Goal: Information Seeking & Learning: Learn about a topic

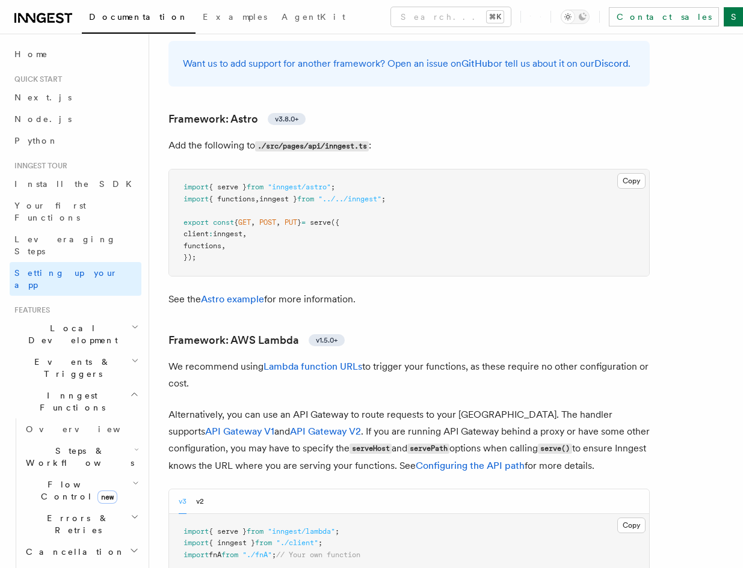
scroll to position [573, 0]
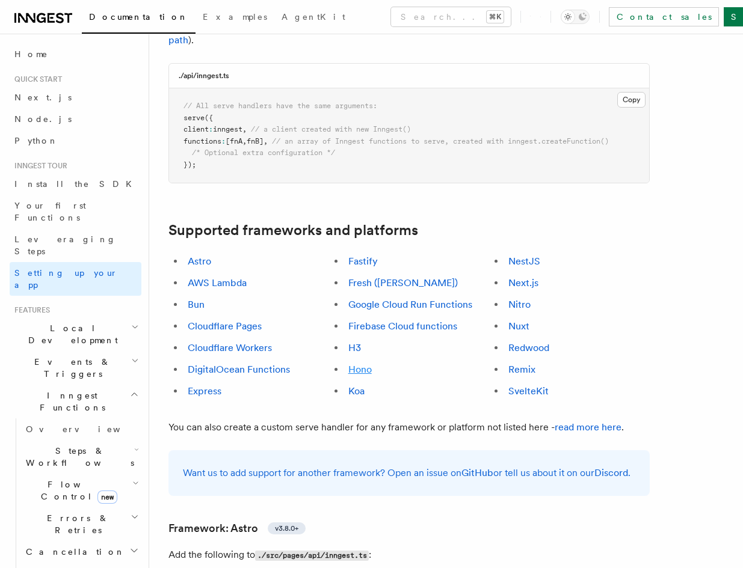
click at [359, 364] on link "Hono" at bounding box center [359, 369] width 23 height 11
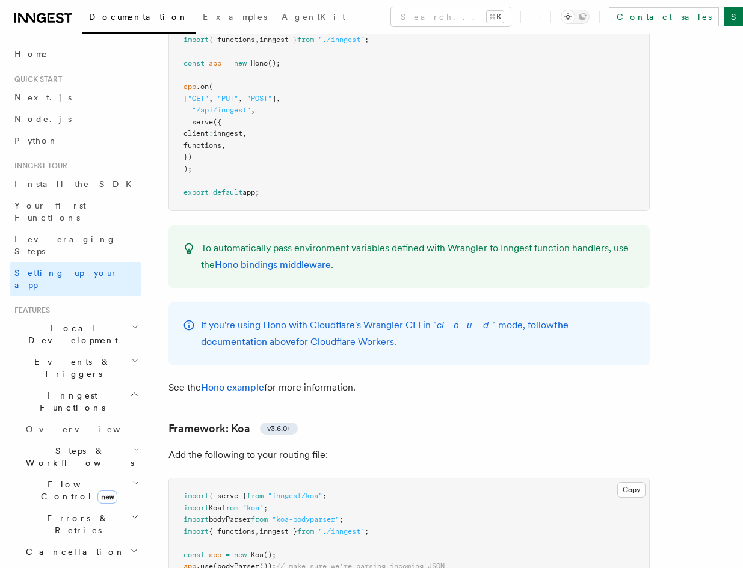
scroll to position [5989, 0]
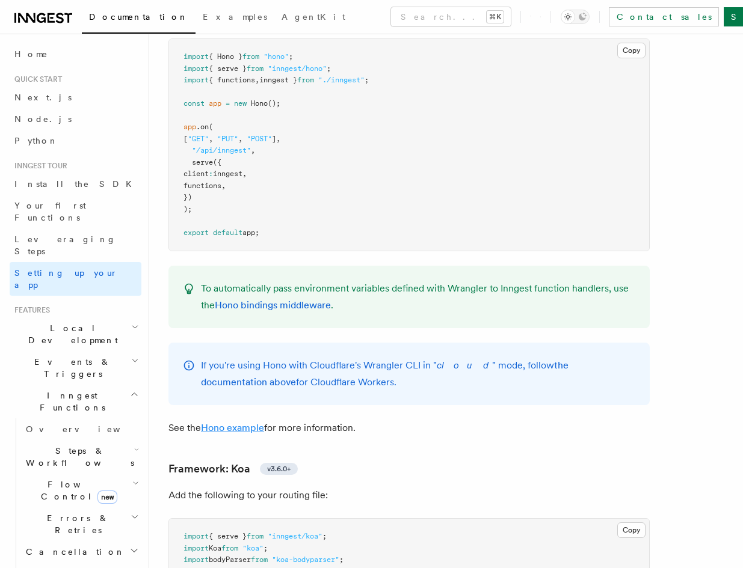
click at [244, 422] on link "Hono example" at bounding box center [232, 427] width 63 height 11
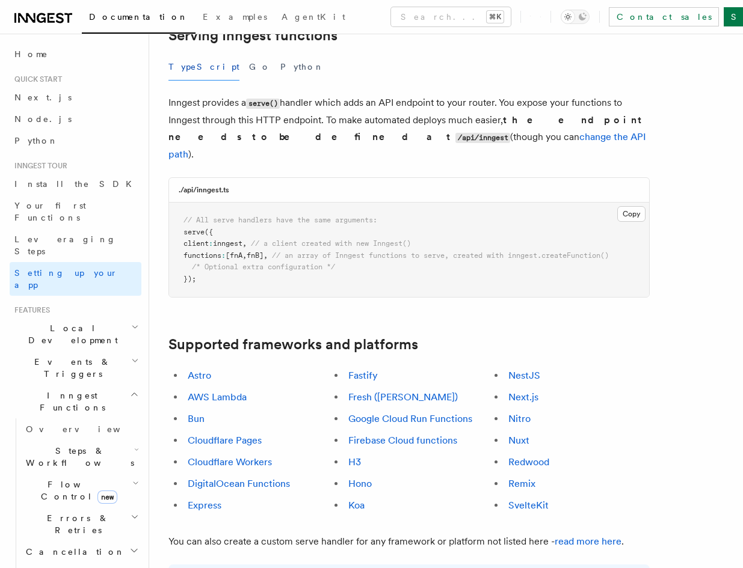
scroll to position [337, 0]
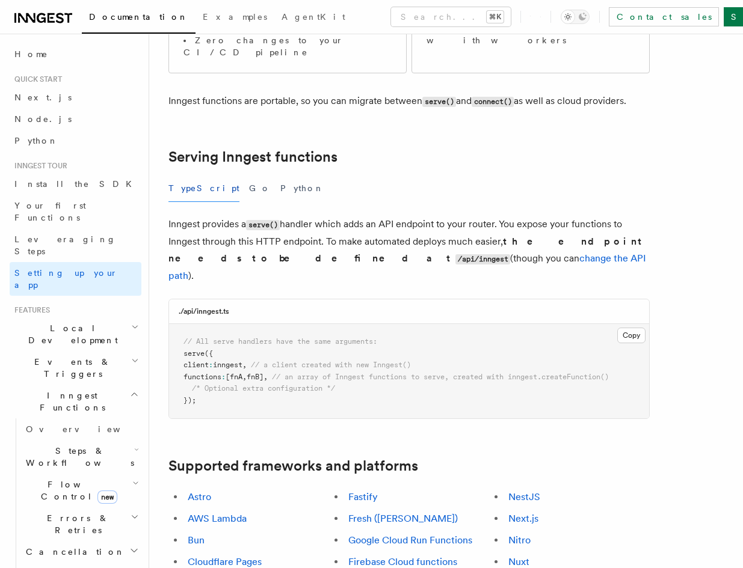
click at [283, 564] on div "Astro AWS Lambda Bun Cloudflare Pages Cloudflare Workers DigitalOcean Functions…" at bounding box center [248, 562] width 161 height 156
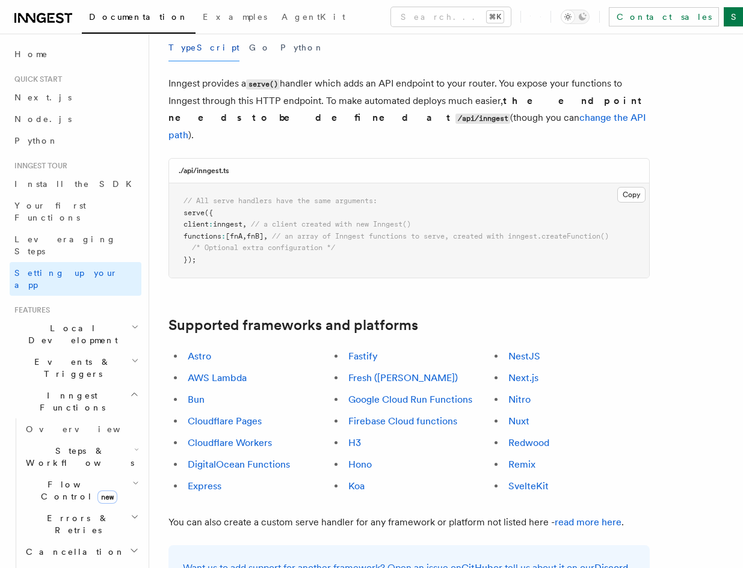
scroll to position [611, 0]
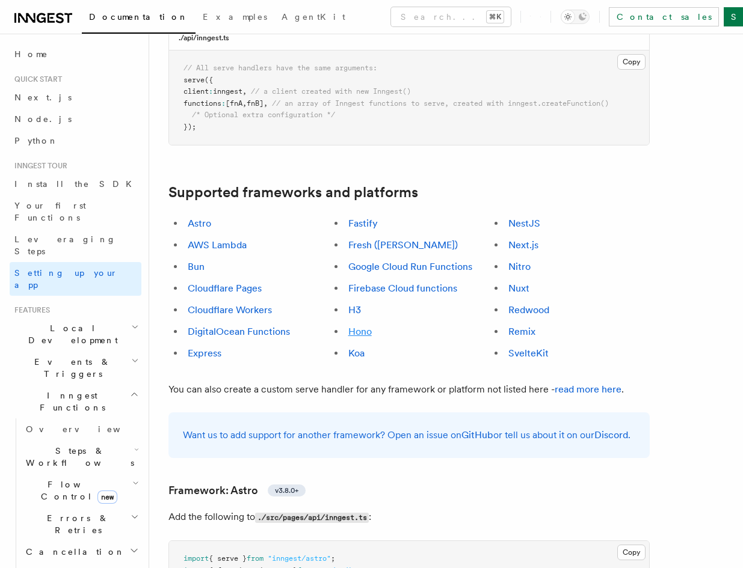
click at [359, 326] on link "Hono" at bounding box center [359, 331] width 23 height 11
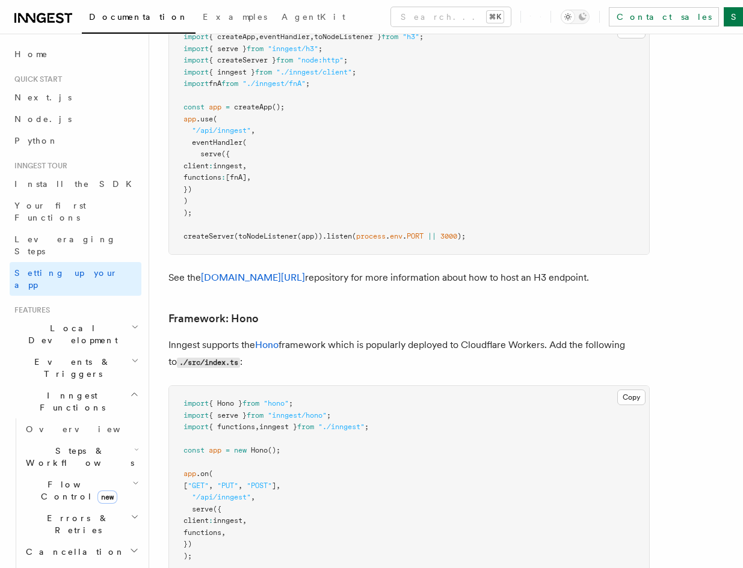
scroll to position [5856, 0]
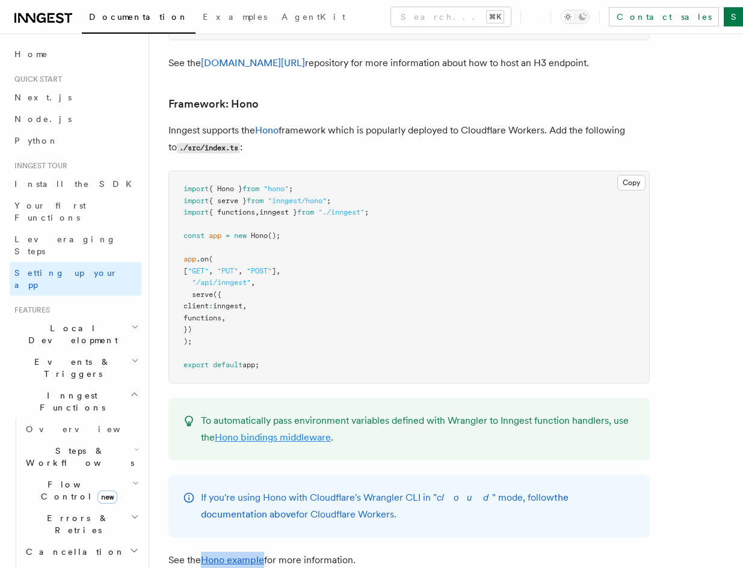
click at [302, 432] on link "Hono bindings middleware" at bounding box center [273, 437] width 116 height 11
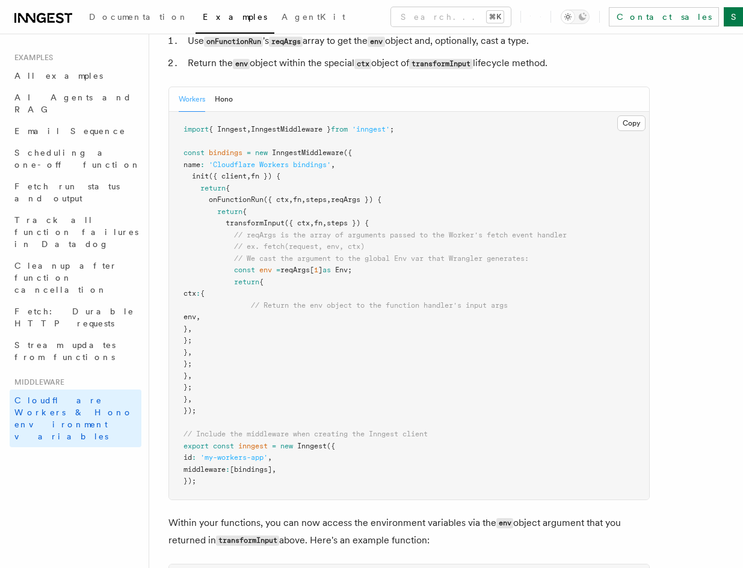
scroll to position [702, 0]
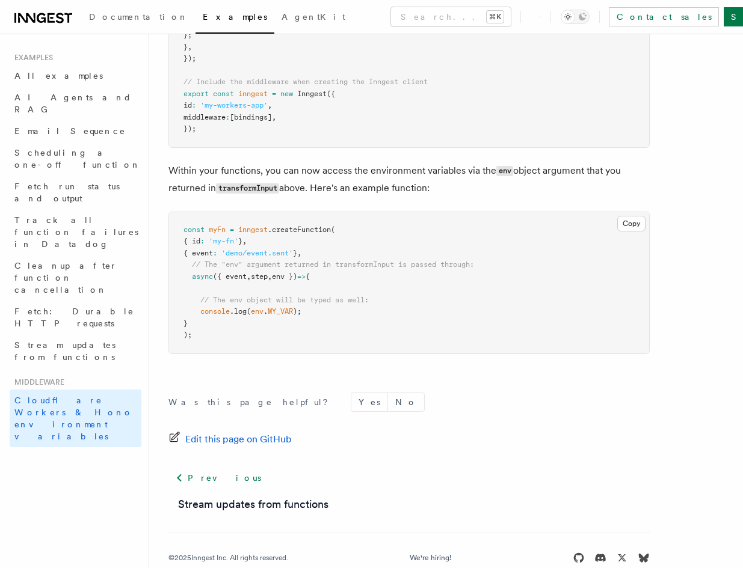
drag, startPoint x: 429, startPoint y: 166, endPoint x: 445, endPoint y: 208, distance: 44.1
click at [445, 197] on p "Within your functions, you can now access the environment variables via the env…" at bounding box center [408, 179] width 481 height 35
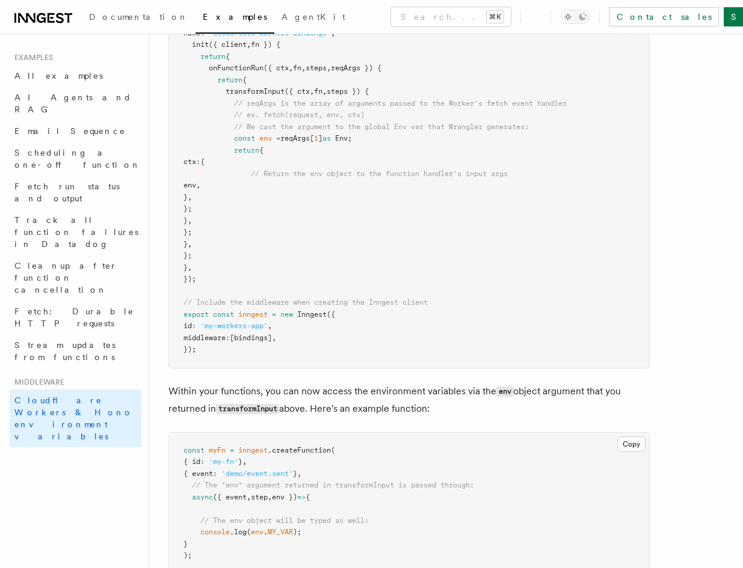
scroll to position [0, 0]
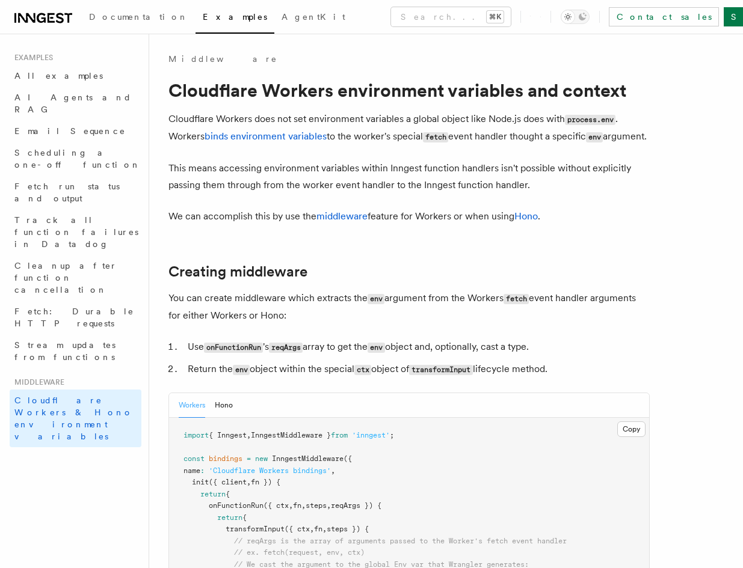
drag, startPoint x: 513, startPoint y: 159, endPoint x: 568, endPoint y: 390, distance: 237.1
click at [615, 378] on li "Return the env object within the special ctx object of transformInput lifecycle…" at bounding box center [417, 369] width 466 height 17
drag, startPoint x: 523, startPoint y: 247, endPoint x: 415, endPoint y: 111, distance: 173.9
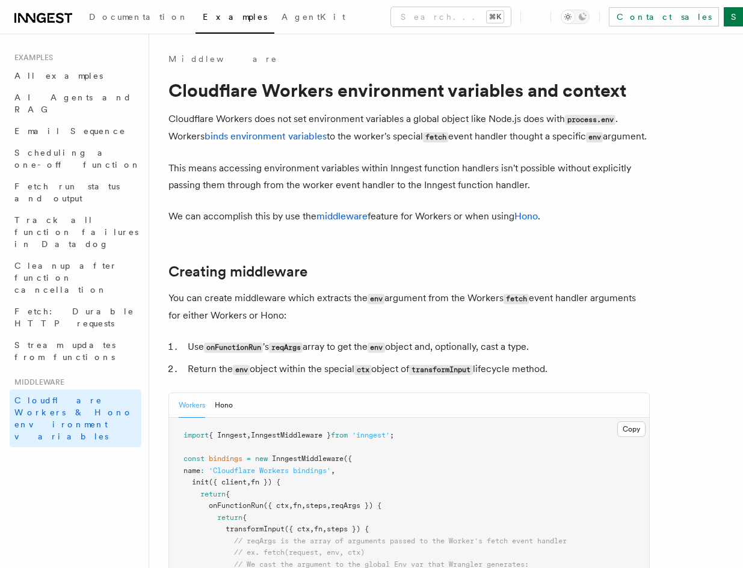
click at [415, 111] on p "Cloudflare Workers does not set environment variables a global object like Node…" at bounding box center [408, 128] width 481 height 35
drag, startPoint x: 413, startPoint y: 105, endPoint x: 573, endPoint y: 381, distance: 318.6
click at [573, 378] on li "Return the env object within the special ctx object of transformInput lifecycle…" at bounding box center [417, 369] width 466 height 17
click at [357, 222] on link "middleware" at bounding box center [341, 216] width 51 height 11
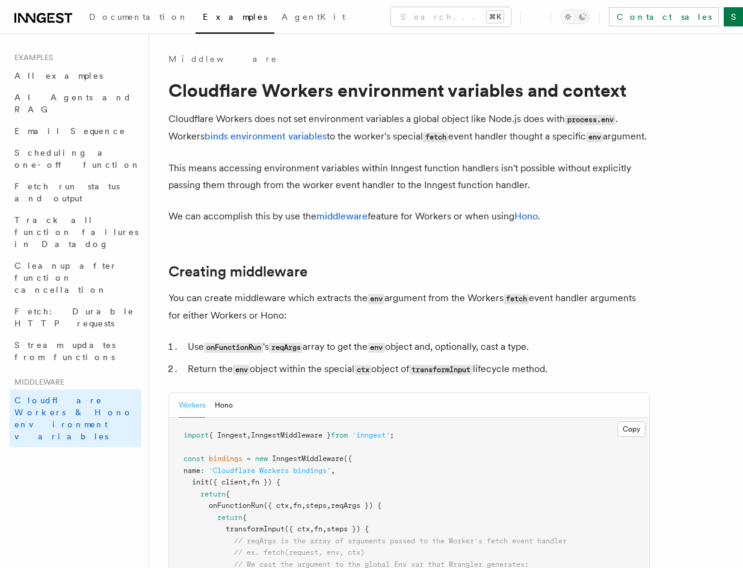
drag, startPoint x: 349, startPoint y: 122, endPoint x: 599, endPoint y: 383, distance: 361.2
click at [599, 378] on li "Return the env object within the special ctx object of transformInput lifecycle…" at bounding box center [417, 369] width 466 height 17
click at [116, 18] on span "Documentation" at bounding box center [138, 17] width 99 height 10
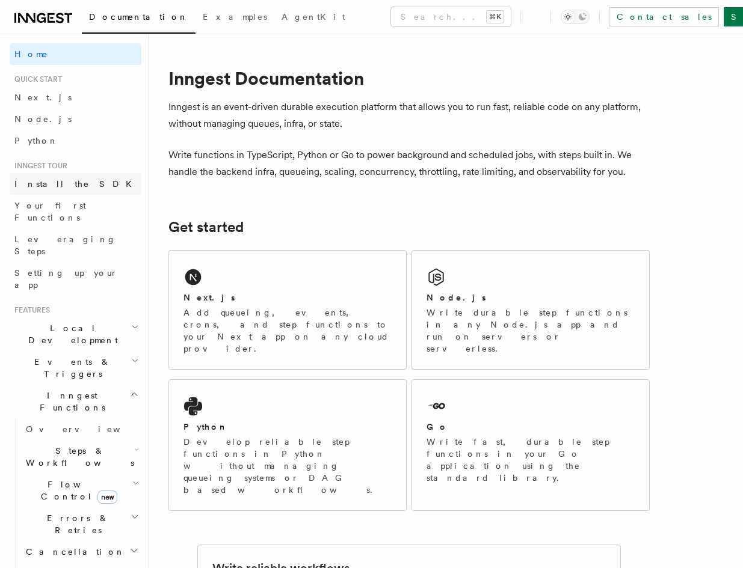
click at [64, 188] on span "Install the SDK" at bounding box center [76, 184] width 125 height 10
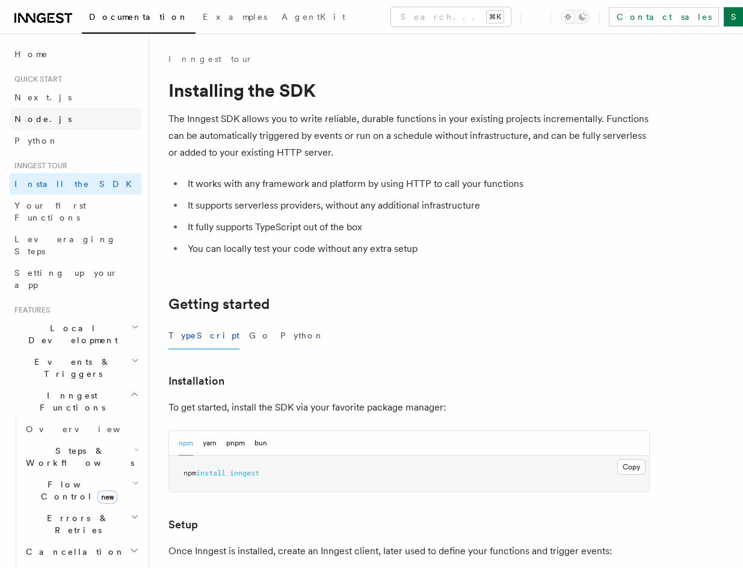
click at [68, 124] on link "Node.js" at bounding box center [76, 119] width 132 height 22
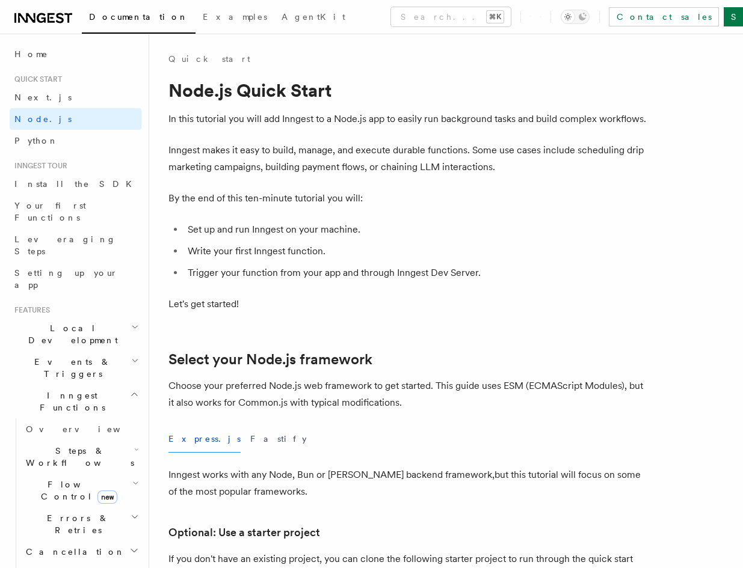
click at [90, 445] on span "Steps & Workflows" at bounding box center [77, 457] width 113 height 24
click at [85, 474] on link "Overview" at bounding box center [86, 485] width 109 height 22
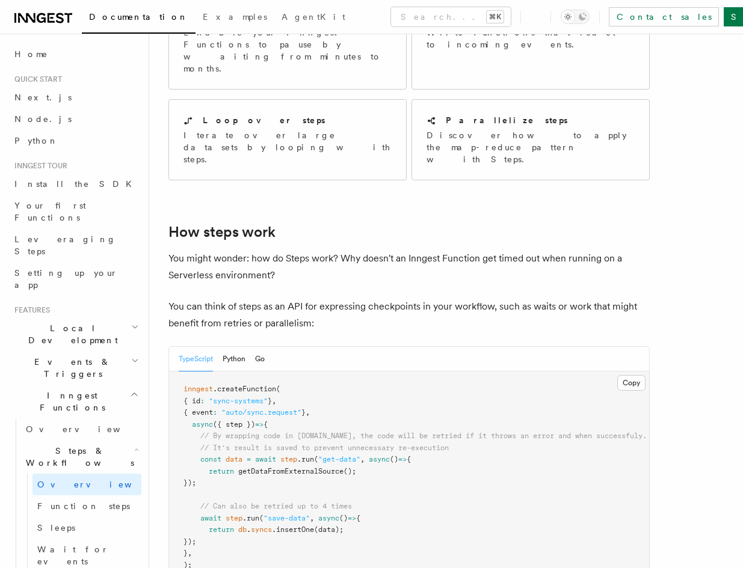
scroll to position [427, 0]
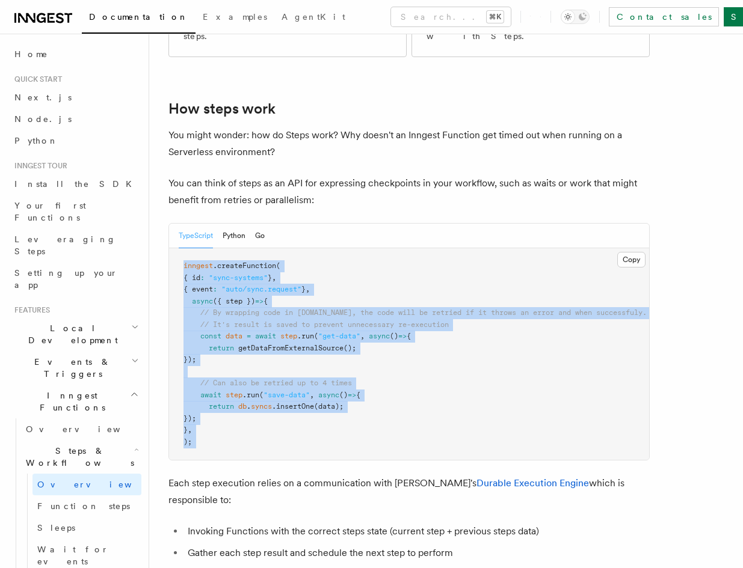
drag, startPoint x: 276, startPoint y: 262, endPoint x: 285, endPoint y: 420, distance: 157.9
click at [285, 420] on article "Features Inngest Functions Steps & Workflows Steps are fundamental building blo…" at bounding box center [445, 533] width 555 height 1814
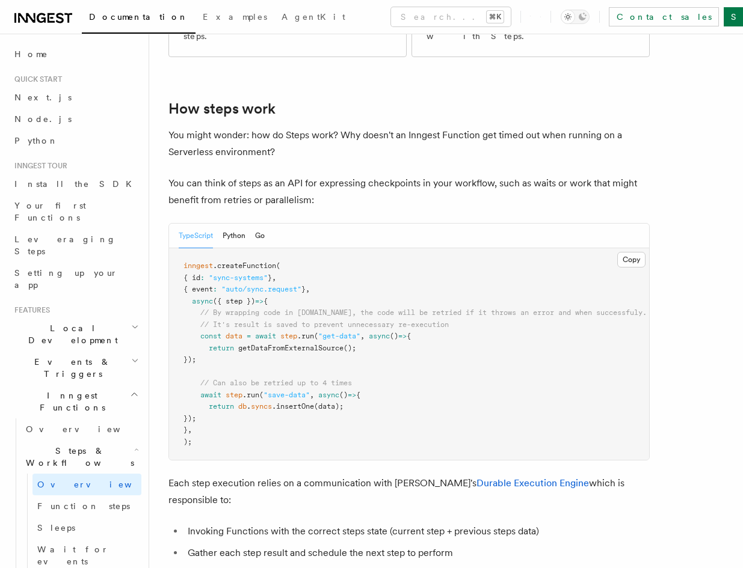
click at [275, 393] on pre "inngest .createFunction ( { id : "sync-systems" } , { event : "auto/sync.reques…" at bounding box center [409, 354] width 480 height 212
click at [195, 23] on link "Examples" at bounding box center [234, 18] width 79 height 29
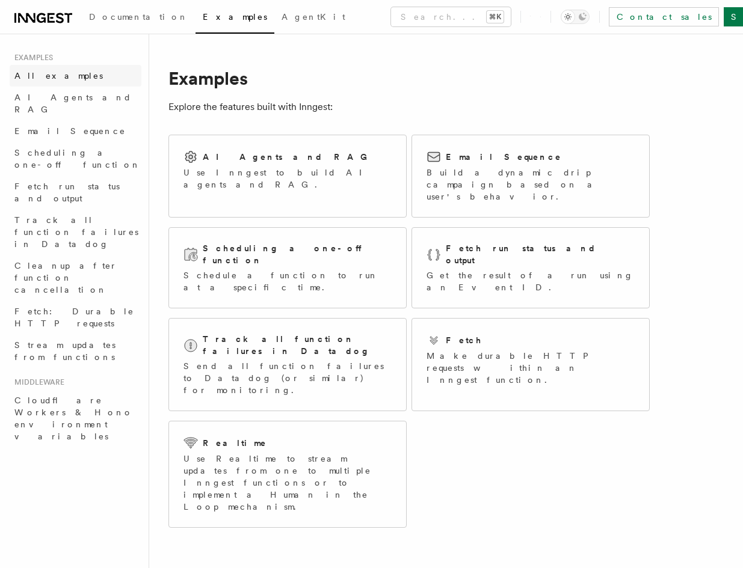
click at [46, 81] on span "All examples" at bounding box center [58, 76] width 88 height 12
click at [45, 180] on span "Fetch run status and output" at bounding box center [77, 192] width 127 height 24
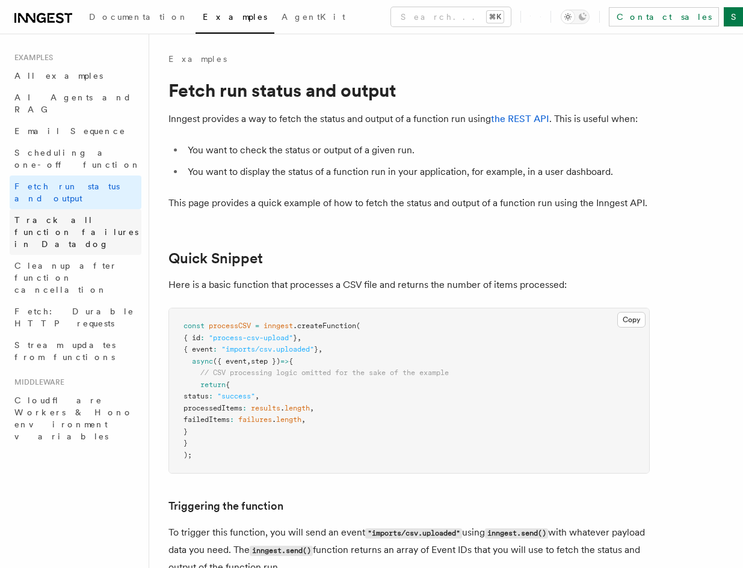
click at [65, 214] on span "Track all function failures in Datadog" at bounding box center [77, 232] width 127 height 36
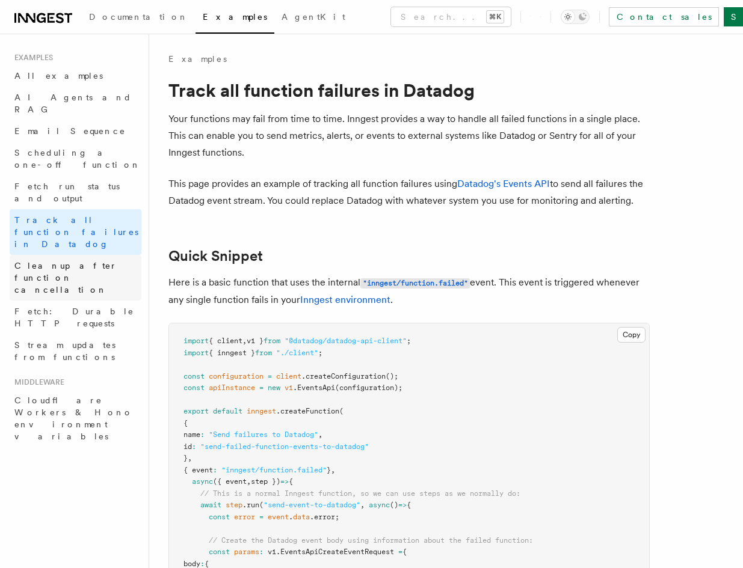
click at [59, 261] on span "Cleanup after function cancellation" at bounding box center [65, 278] width 103 height 34
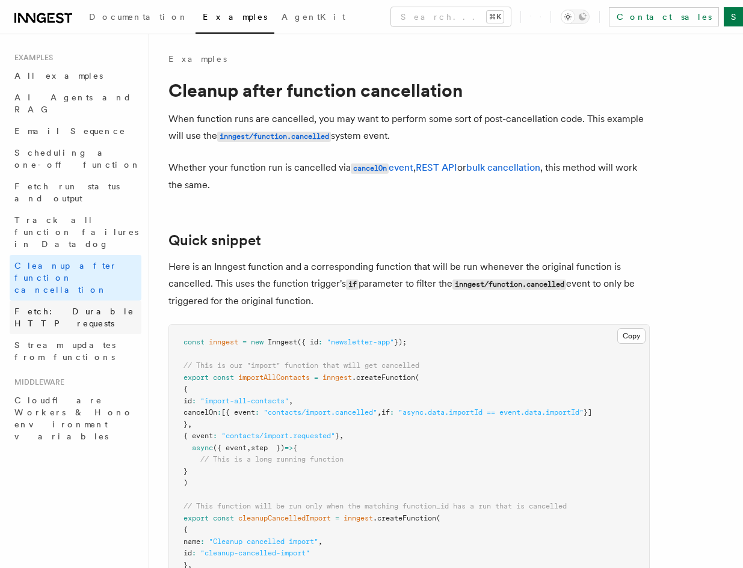
click at [65, 306] on span "Fetch: Durable HTTP requests" at bounding box center [77, 318] width 127 height 24
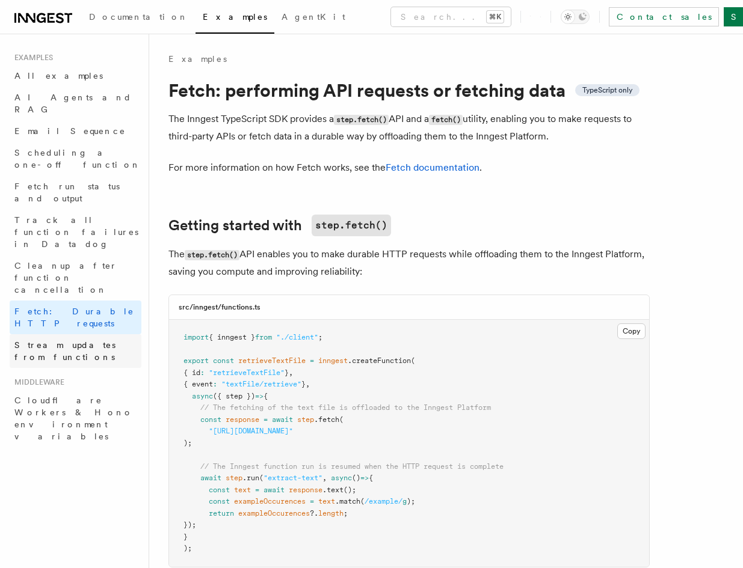
click at [65, 340] on span "Stream updates from functions" at bounding box center [64, 351] width 101 height 22
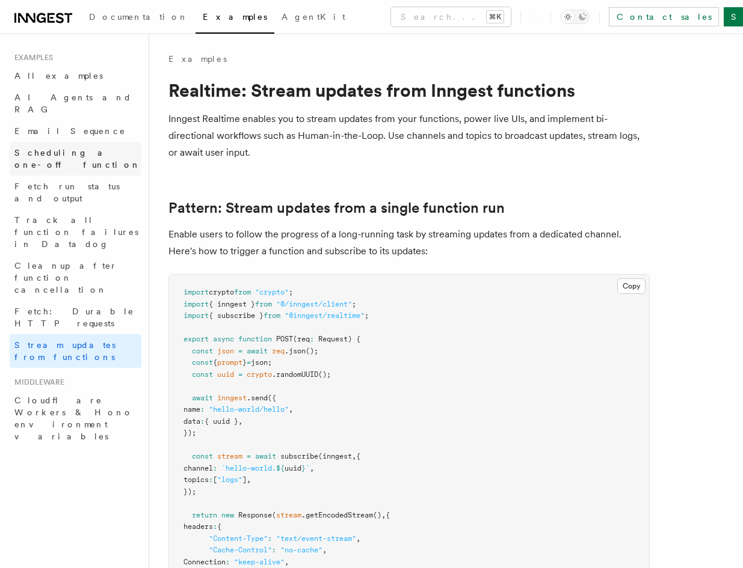
click at [69, 148] on span "Scheduling a one-off function" at bounding box center [77, 159] width 126 height 22
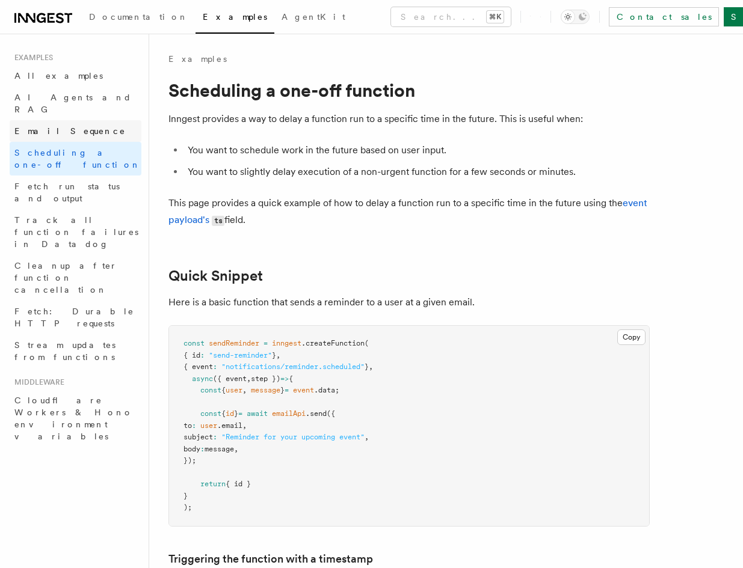
click at [66, 126] on span "Email Sequence" at bounding box center [69, 131] width 111 height 10
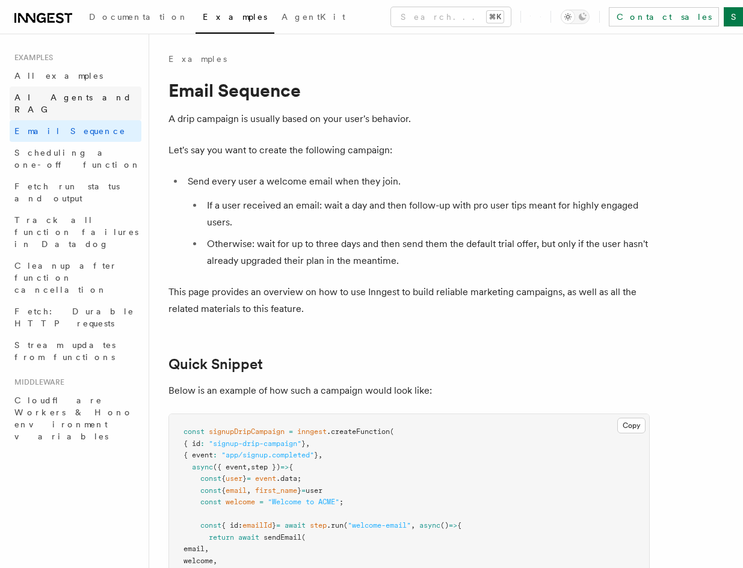
click at [66, 98] on span "AI Agents and RAG" at bounding box center [72, 104] width 117 height 22
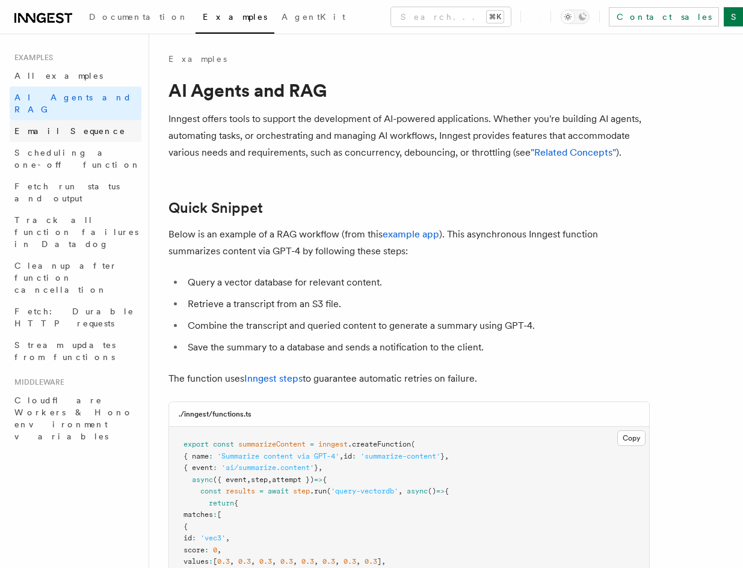
click at [54, 126] on span "Email Sequence" at bounding box center [69, 131] width 111 height 10
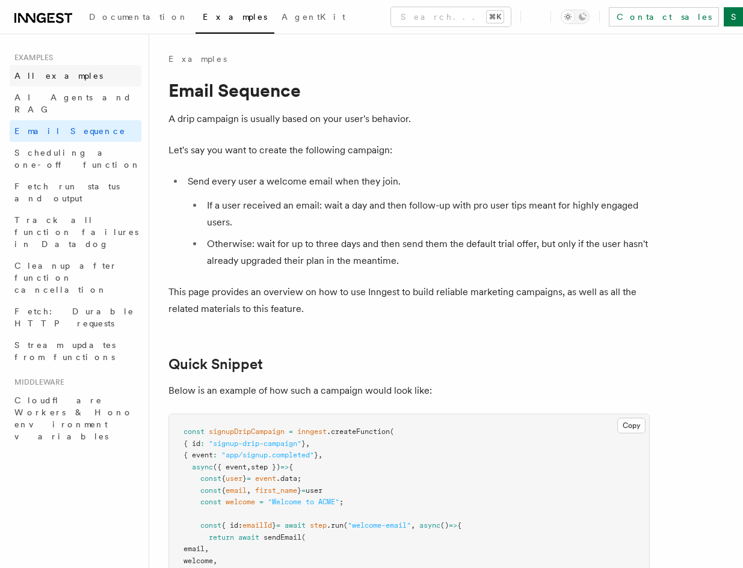
click at [70, 72] on link "All examples" at bounding box center [76, 76] width 132 height 22
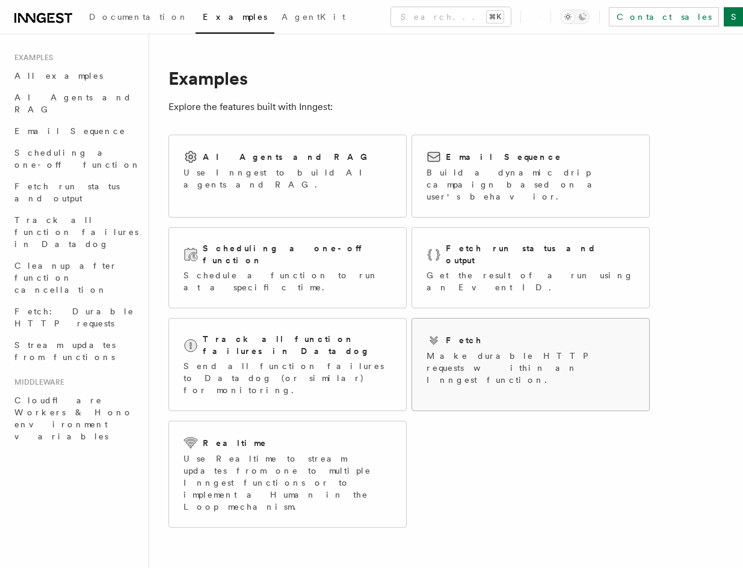
click at [473, 319] on div "Fetch Make durable HTTP requests within an Inngest function." at bounding box center [530, 360] width 237 height 82
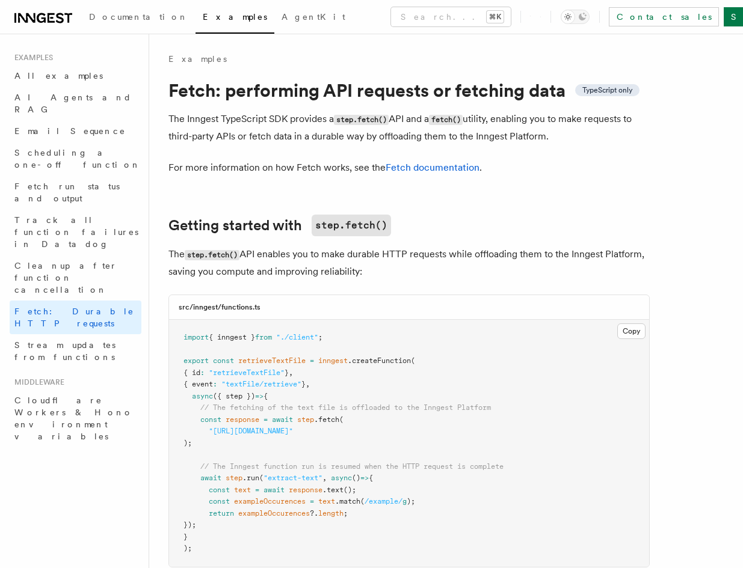
drag, startPoint x: 538, startPoint y: 144, endPoint x: 546, endPoint y: 270, distance: 126.5
click at [546, 270] on p "The step.fetch() API enables you to make durable HTTP requests while offloading…" at bounding box center [408, 263] width 481 height 34
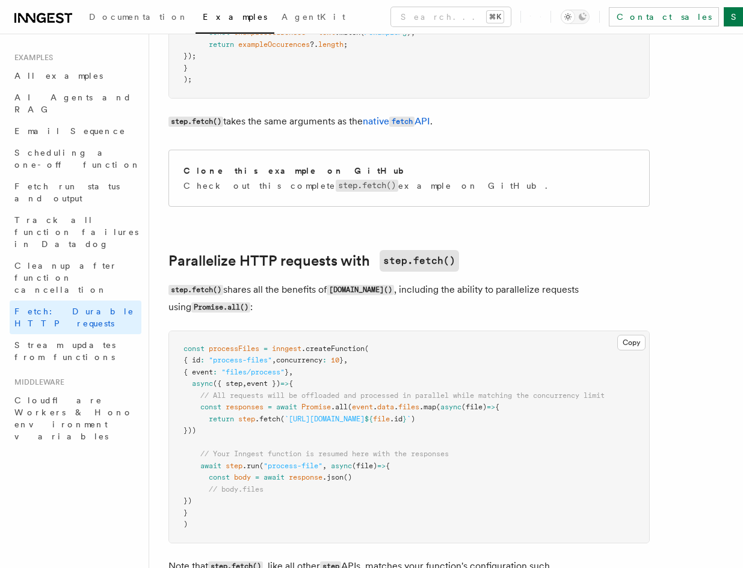
scroll to position [537, 0]
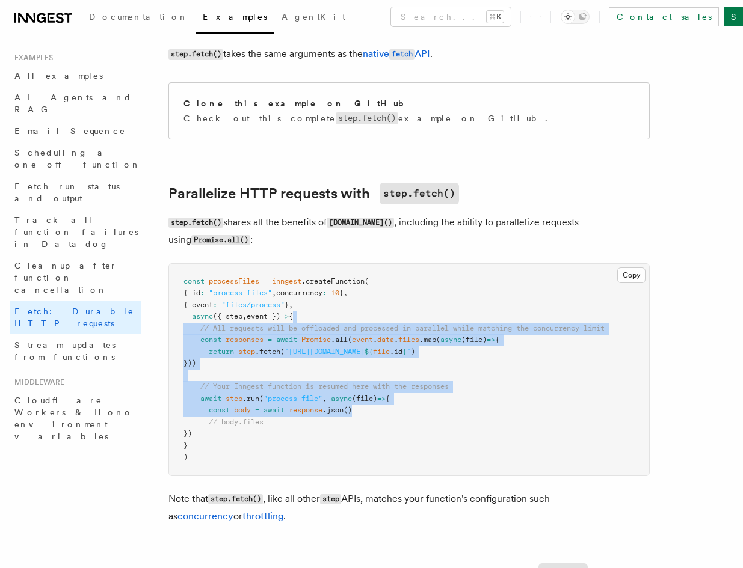
drag, startPoint x: 508, startPoint y: 324, endPoint x: 514, endPoint y: 417, distance: 92.9
click at [514, 417] on pre "const processFiles = inngest .createFunction ( { id : "process-files" , concurr…" at bounding box center [409, 370] width 480 height 212
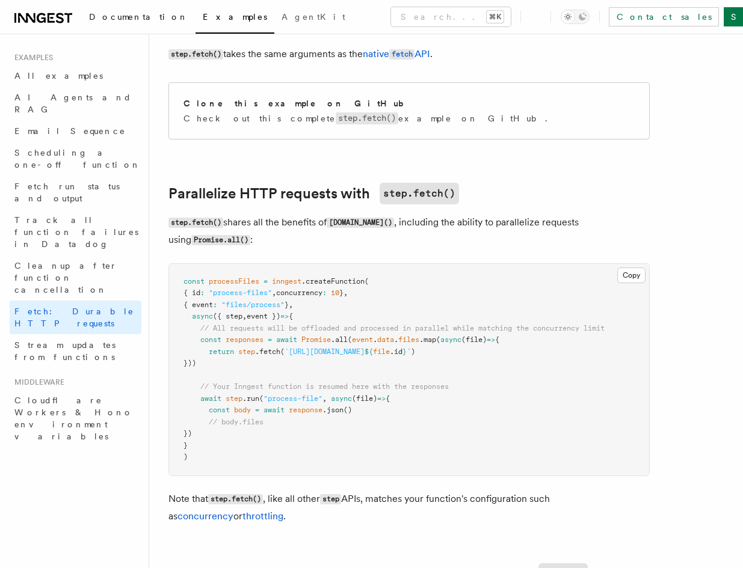
click at [120, 16] on span "Documentation" at bounding box center [138, 17] width 99 height 10
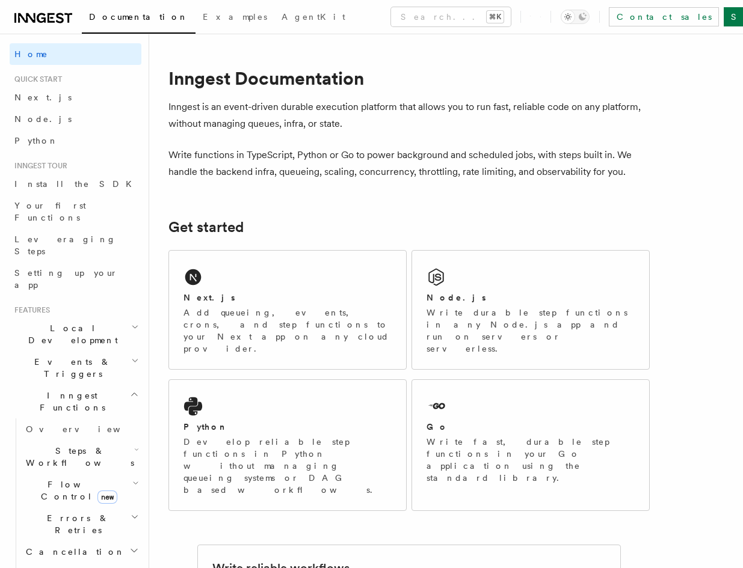
click at [66, 322] on span "Local Development" at bounding box center [71, 334] width 122 height 24
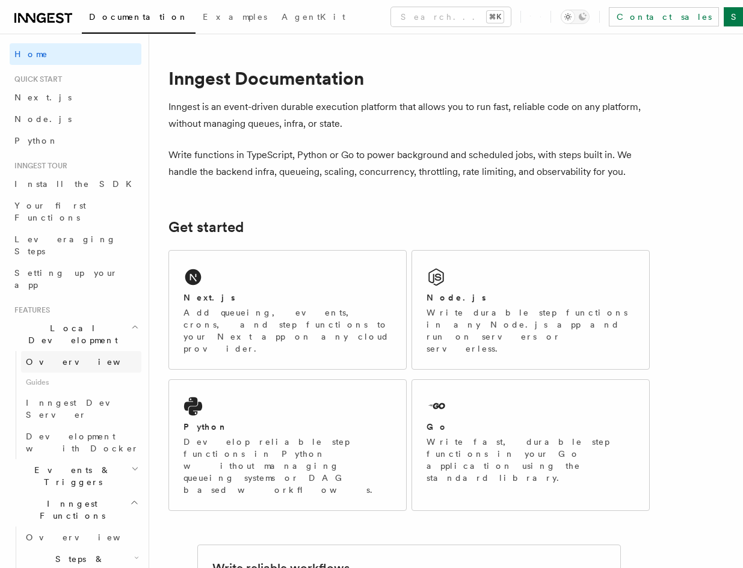
click at [95, 351] on link "Overview" at bounding box center [81, 362] width 120 height 22
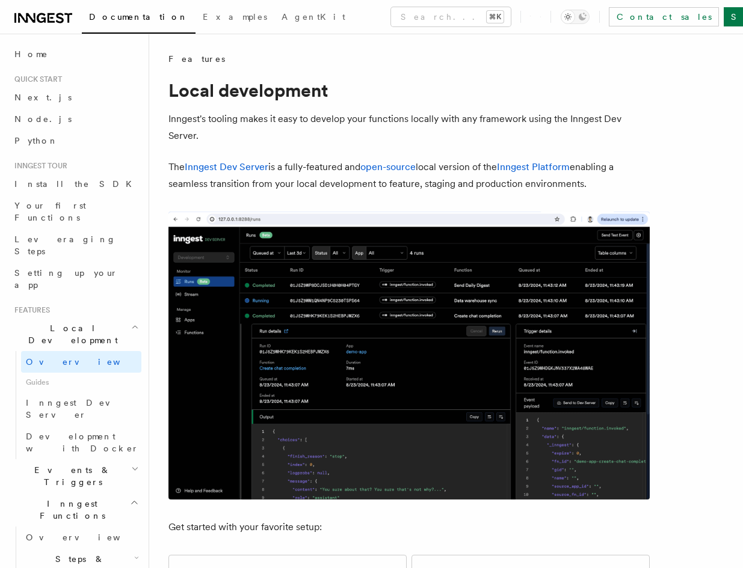
click at [96, 318] on h2 "Local Development" at bounding box center [76, 335] width 132 height 34
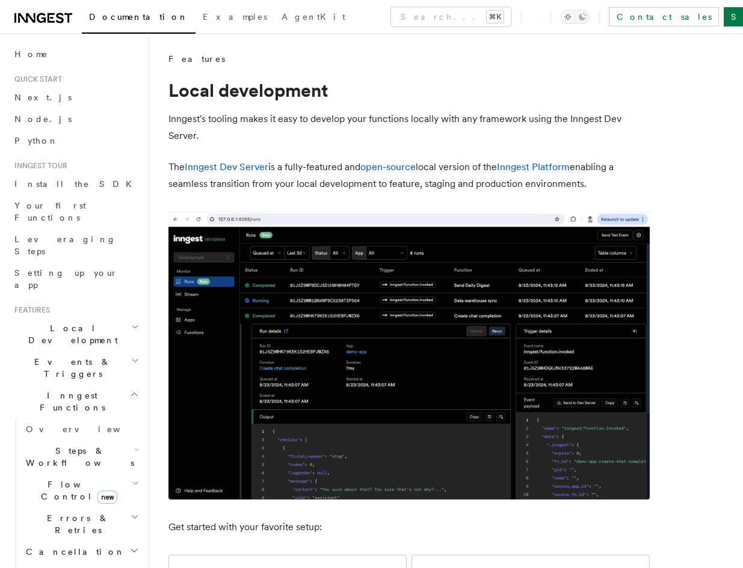
click at [109, 351] on h2 "Events & Triggers" at bounding box center [76, 368] width 132 height 34
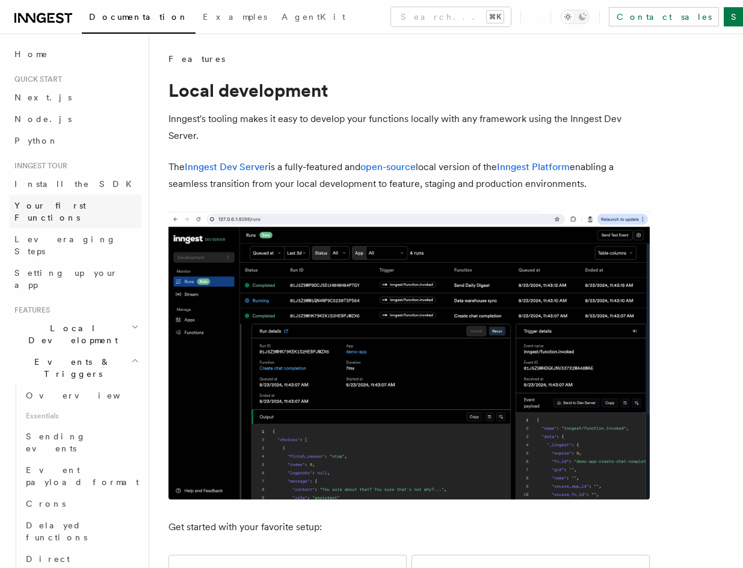
click at [61, 198] on link "Your first Functions" at bounding box center [76, 212] width 132 height 34
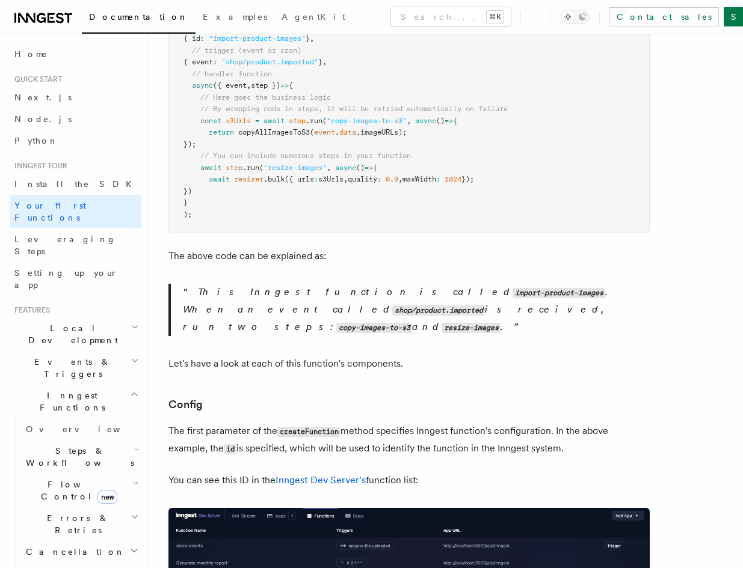
scroll to position [297, 0]
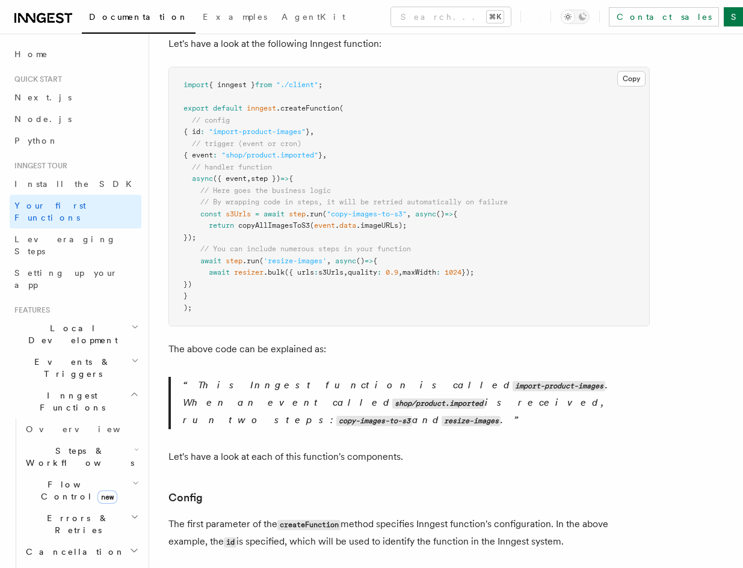
drag, startPoint x: 354, startPoint y: 138, endPoint x: 371, endPoint y: 273, distance: 135.8
click at [371, 273] on pre "import { inngest } from "./client" ; export default inngest .createFunction ( /…" at bounding box center [409, 196] width 480 height 259
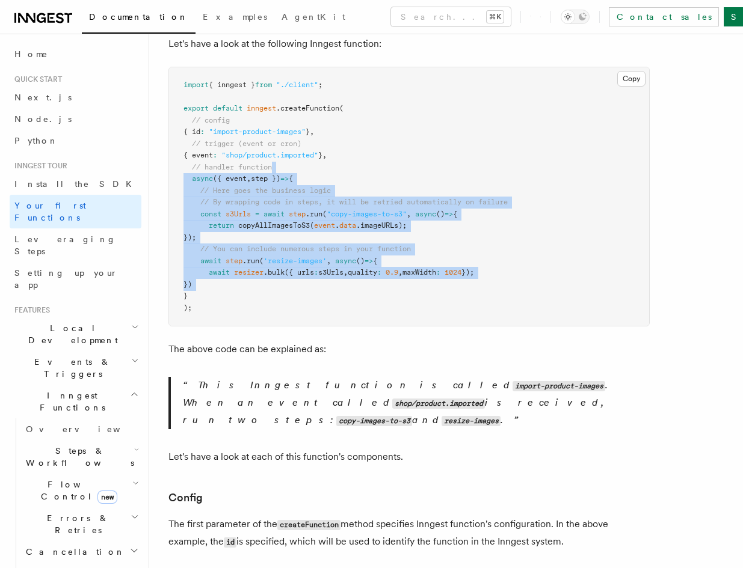
drag, startPoint x: 371, startPoint y: 273, endPoint x: 387, endPoint y: 144, distance: 130.3
click at [387, 144] on pre "import { inngest } from "./client" ; export default inngest .createFunction ( /…" at bounding box center [409, 196] width 480 height 259
drag, startPoint x: 387, startPoint y: 144, endPoint x: 404, endPoint y: 285, distance: 142.3
click at [404, 285] on pre "import { inngest } from "./client" ; export default inngest .createFunction ( /…" at bounding box center [409, 196] width 480 height 259
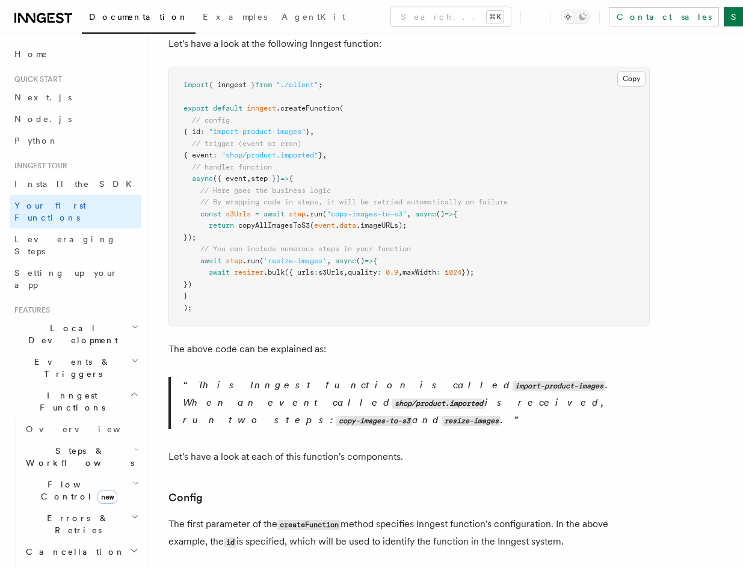
click at [404, 286] on pre "import { inngest } from "./client" ; export default inngest .createFunction ( /…" at bounding box center [409, 196] width 480 height 259
drag, startPoint x: 401, startPoint y: 280, endPoint x: 428, endPoint y: 142, distance: 140.9
click at [428, 143] on pre "import { inngest } from "./client" ; export default inngest .createFunction ( /…" at bounding box center [409, 196] width 480 height 259
click at [428, 142] on pre "import { inngest } from "./client" ; export default inngest .createFunction ( /…" at bounding box center [409, 196] width 480 height 259
drag, startPoint x: 429, startPoint y: 153, endPoint x: 440, endPoint y: 282, distance: 129.2
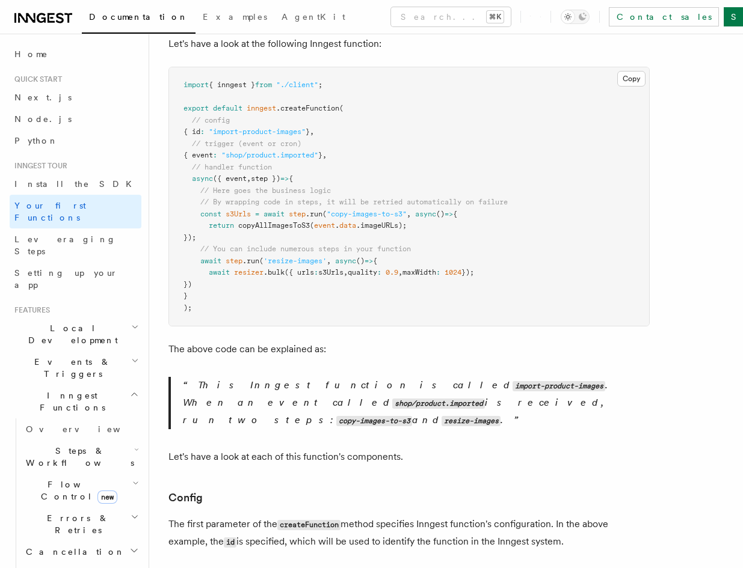
click at [440, 282] on pre "import { inngest } from "./client" ; export default inngest .createFunction ( /…" at bounding box center [409, 196] width 480 height 259
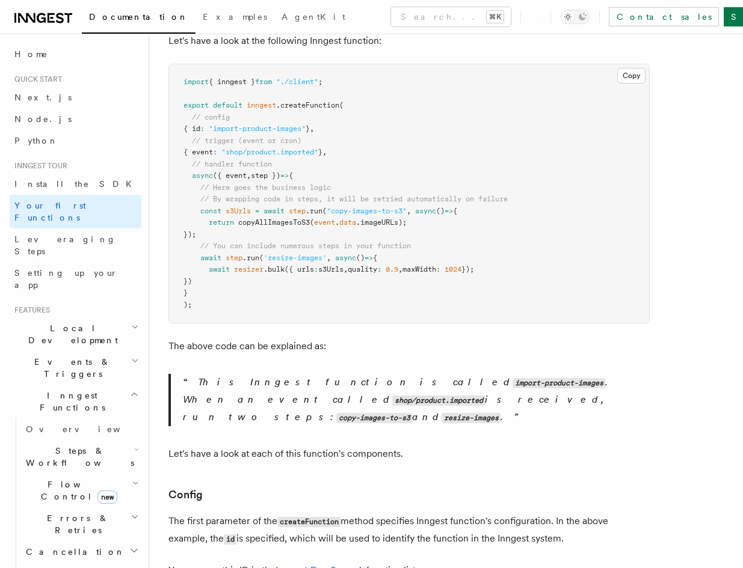
scroll to position [422, 0]
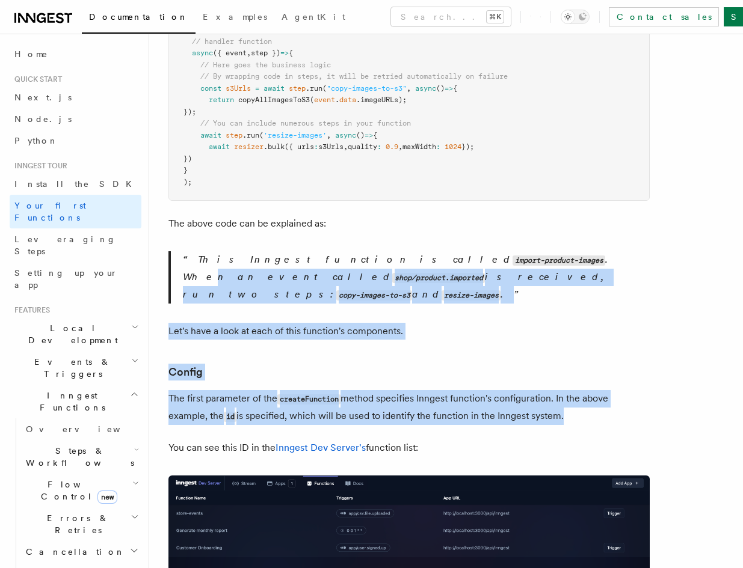
drag, startPoint x: 444, startPoint y: 260, endPoint x: 513, endPoint y: 431, distance: 184.6
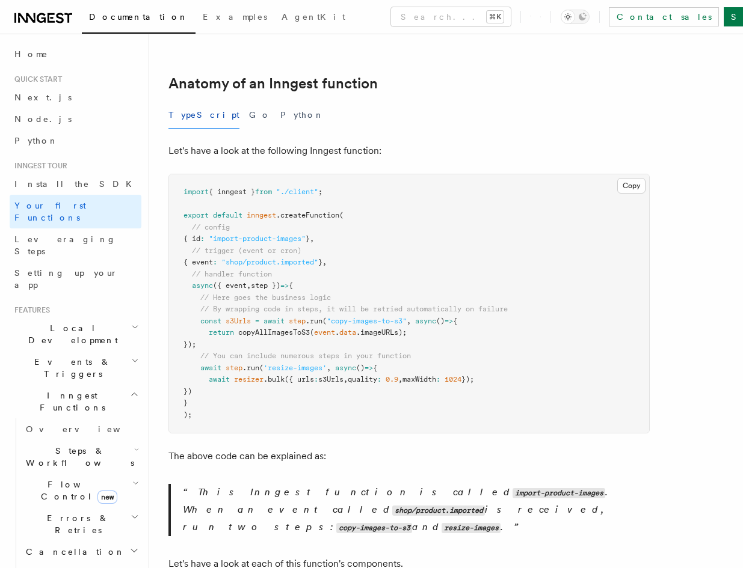
scroll to position [0, 0]
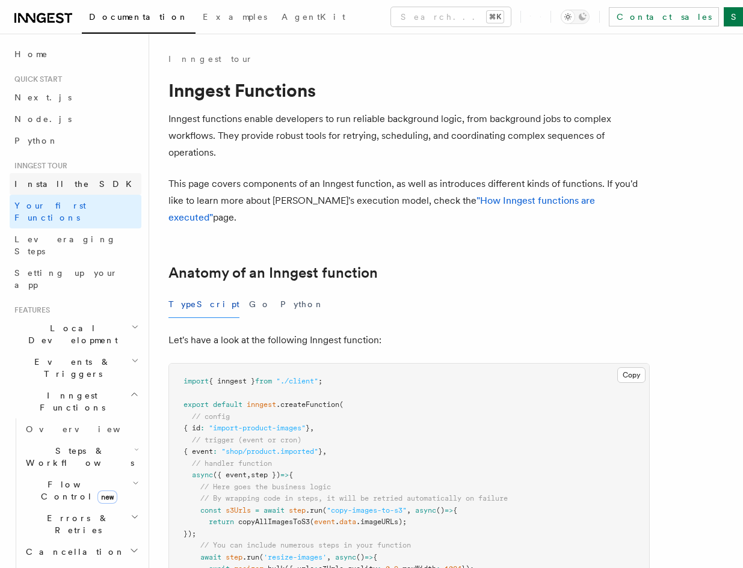
click at [92, 188] on link "Install the SDK" at bounding box center [76, 184] width 132 height 22
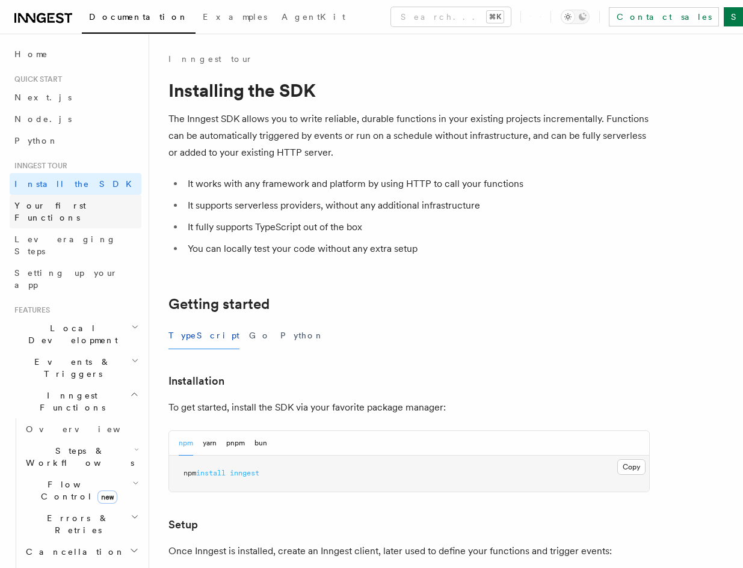
click at [93, 199] on link "Your first Functions" at bounding box center [76, 212] width 132 height 34
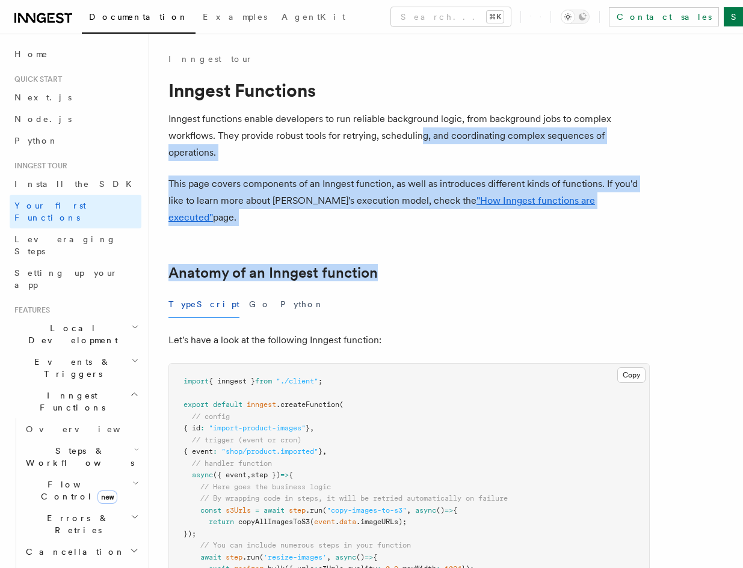
drag, startPoint x: 442, startPoint y: 184, endPoint x: 479, endPoint y: 250, distance: 75.7
click at [479, 265] on h2 "Anatomy of an Inngest function" at bounding box center [408, 273] width 481 height 17
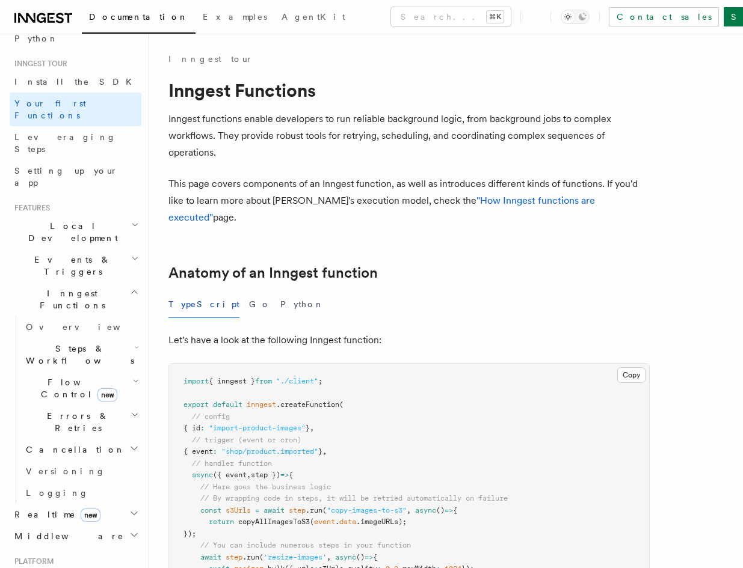
scroll to position [239, 0]
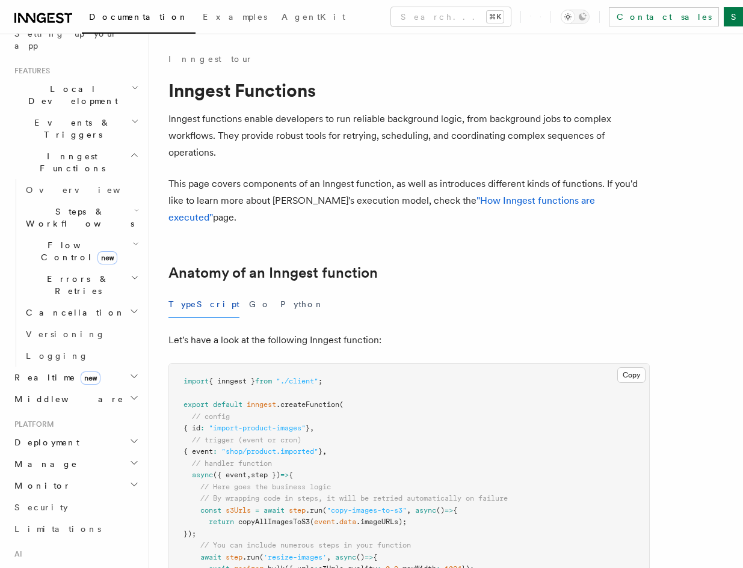
click at [52, 372] on span "Realtime new" at bounding box center [55, 378] width 91 height 12
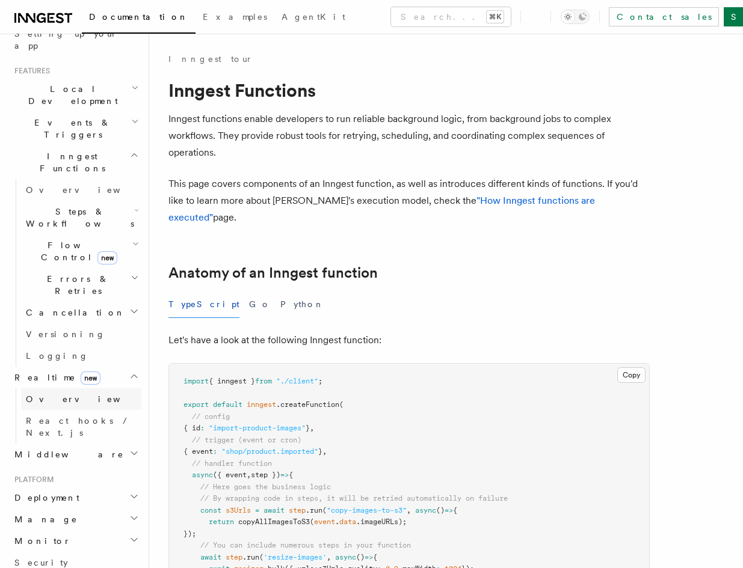
click at [49, 395] on span "Overview" at bounding box center [88, 400] width 124 height 10
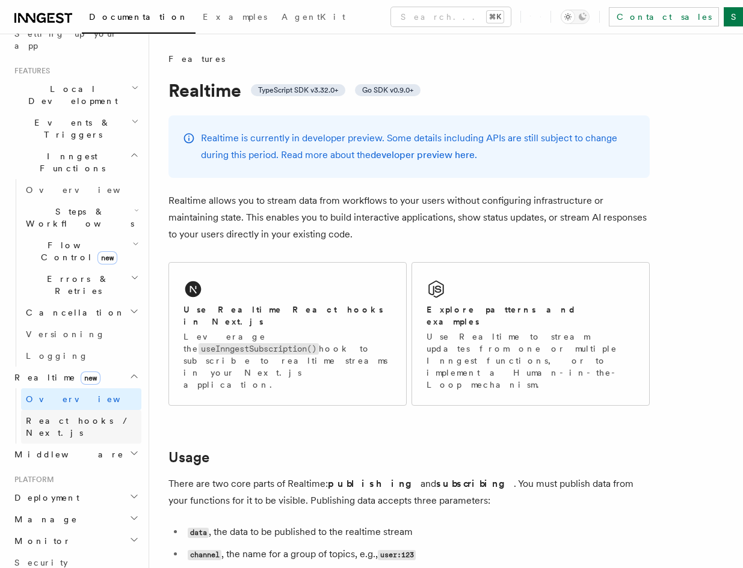
click at [91, 410] on link "React hooks / Next.js" at bounding box center [81, 427] width 120 height 34
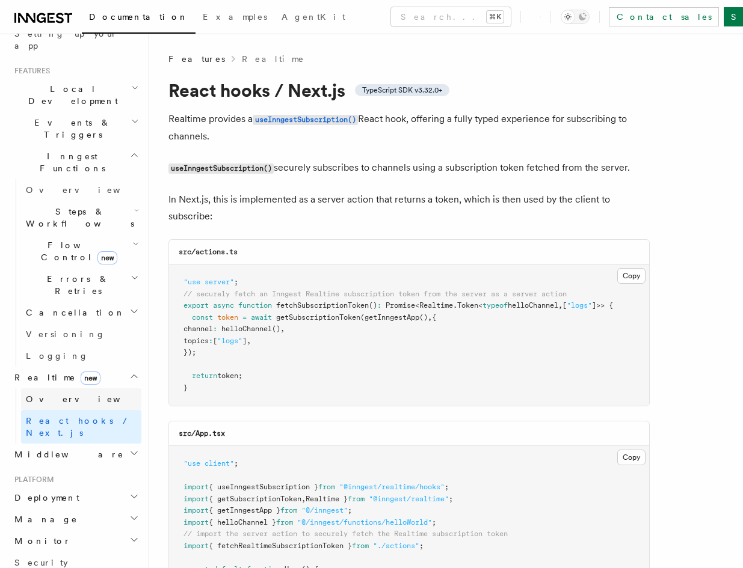
click at [45, 393] on span "Overview" at bounding box center [88, 399] width 124 height 12
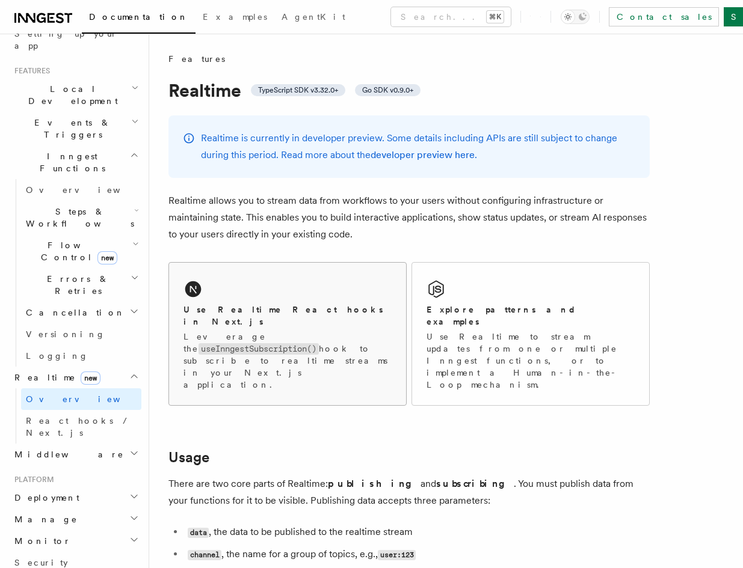
click at [297, 331] on p "Leverage the useInngestSubscription() hook to subscribe to realtime streams in …" at bounding box center [287, 361] width 208 height 60
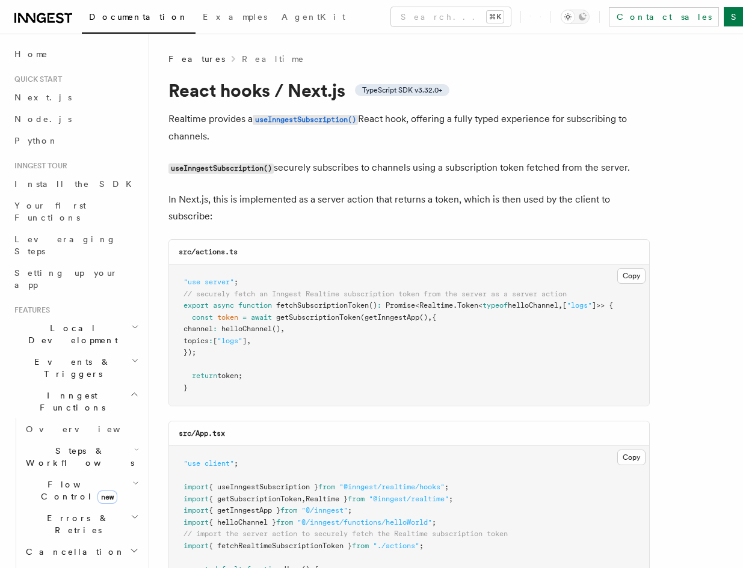
click at [463, 161] on p "useInngestSubscription() securely subscribes to channels using a subscription t…" at bounding box center [408, 167] width 481 height 17
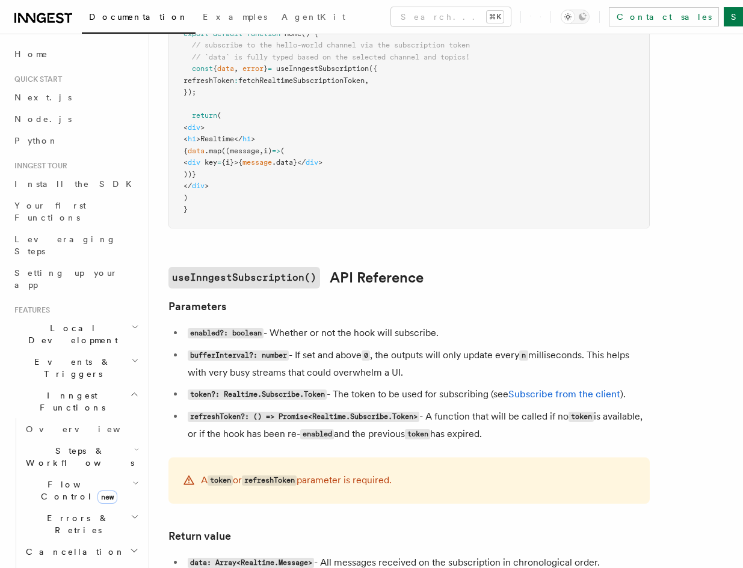
scroll to position [724, 0]
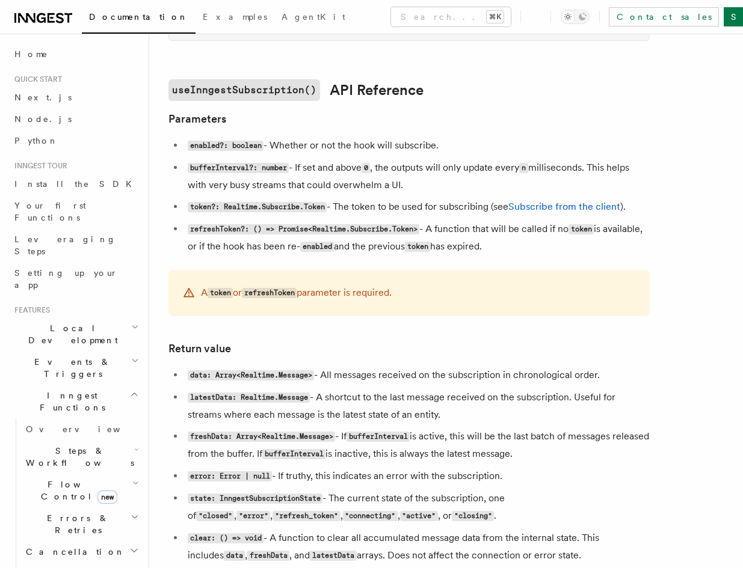
click at [78, 445] on span "Steps & Workflows" at bounding box center [77, 457] width 113 height 24
click at [71, 480] on span "Overview" at bounding box center [99, 485] width 124 height 10
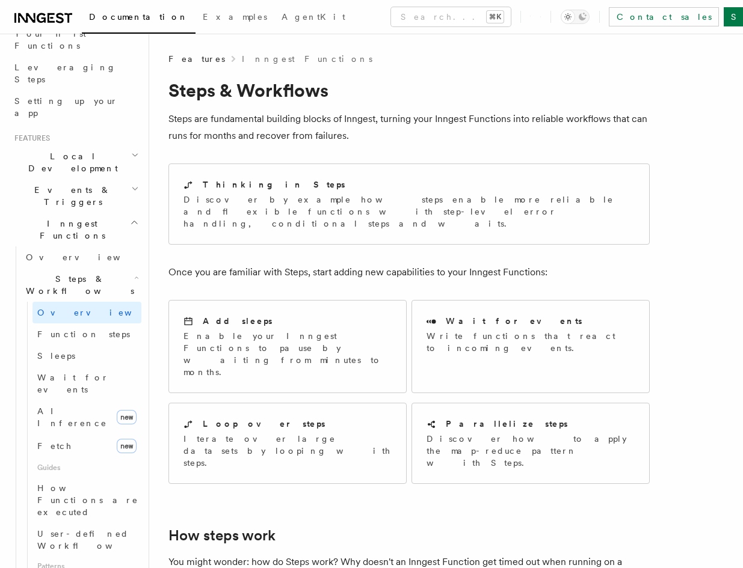
scroll to position [197, 0]
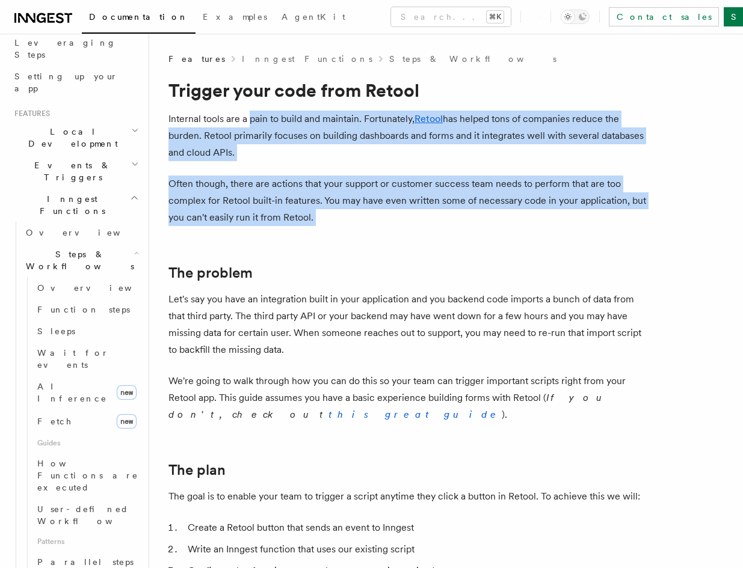
drag, startPoint x: 250, startPoint y: 122, endPoint x: 386, endPoint y: 255, distance: 190.1
drag, startPoint x: 432, startPoint y: 201, endPoint x: 487, endPoint y: 101, distance: 113.9
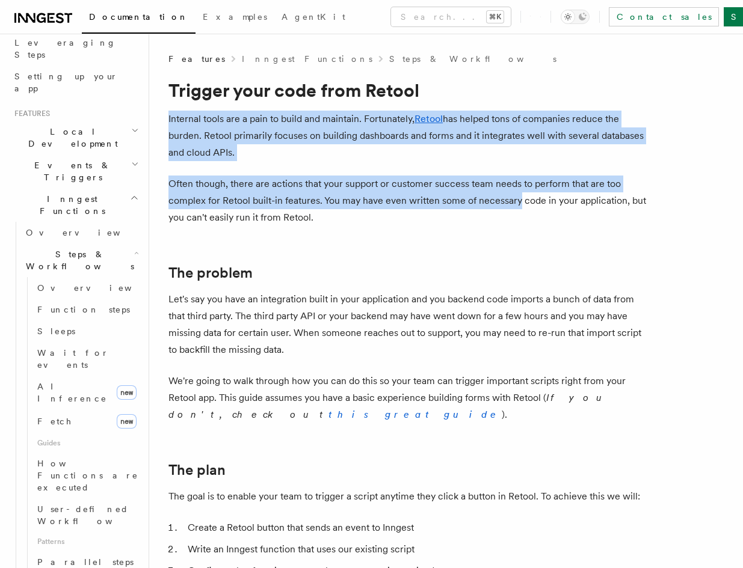
drag, startPoint x: 487, startPoint y: 101, endPoint x: 494, endPoint y: 209, distance: 107.9
click at [494, 209] on p "Often though, there are actions that your support or customer success team need…" at bounding box center [408, 201] width 481 height 51
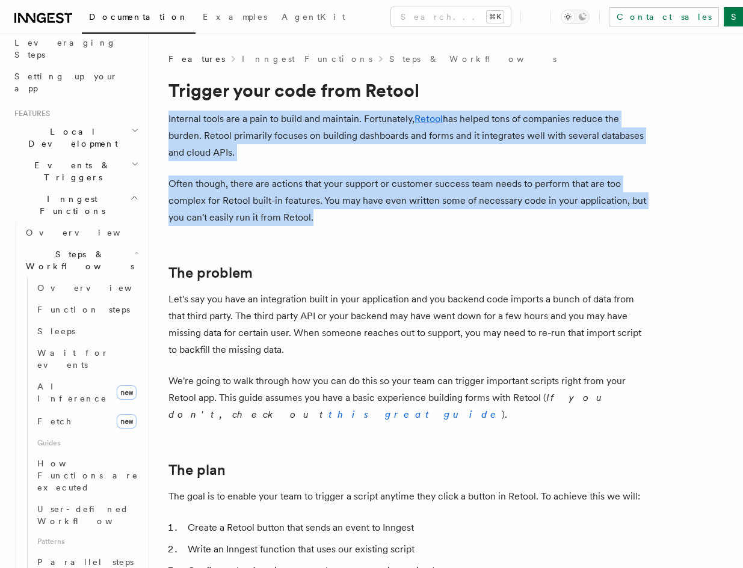
drag, startPoint x: 465, startPoint y: 139, endPoint x: 457, endPoint y: 221, distance: 82.2
click at [457, 221] on p "Often though, there are actions that your support or customer success team need…" at bounding box center [408, 201] width 481 height 51
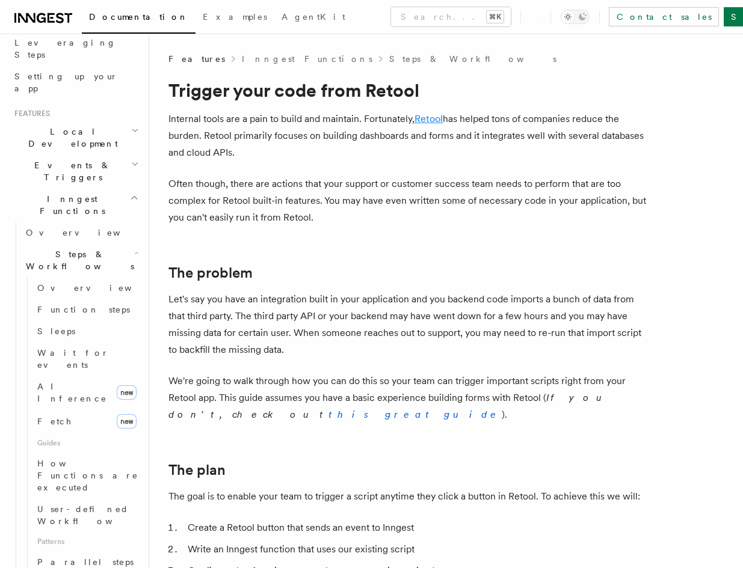
click at [423, 115] on link "Retool" at bounding box center [428, 118] width 28 height 11
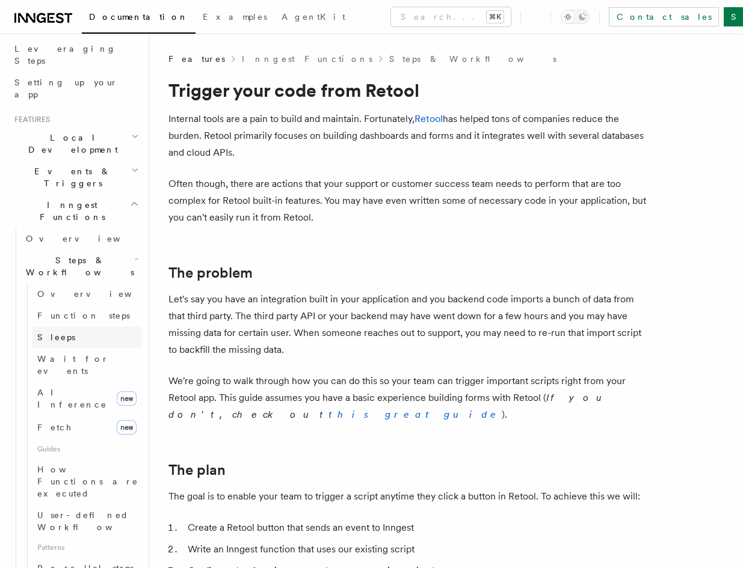
scroll to position [141, 0]
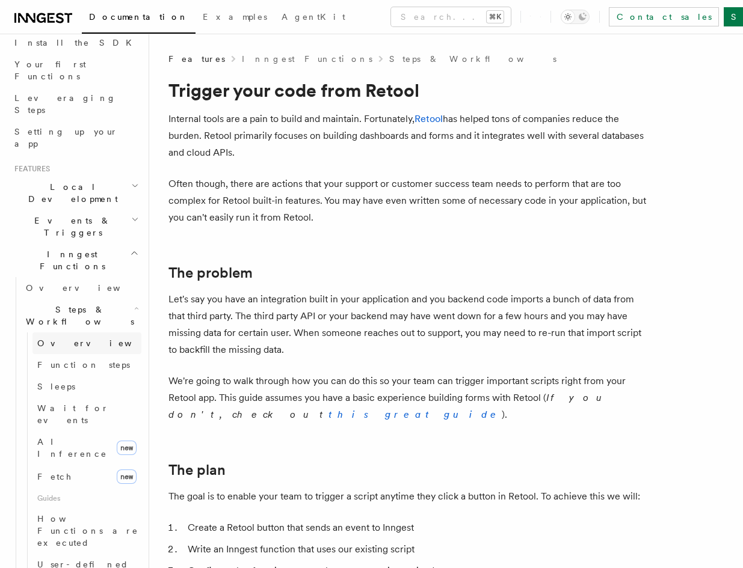
click at [54, 339] on span "Overview" at bounding box center [99, 344] width 124 height 10
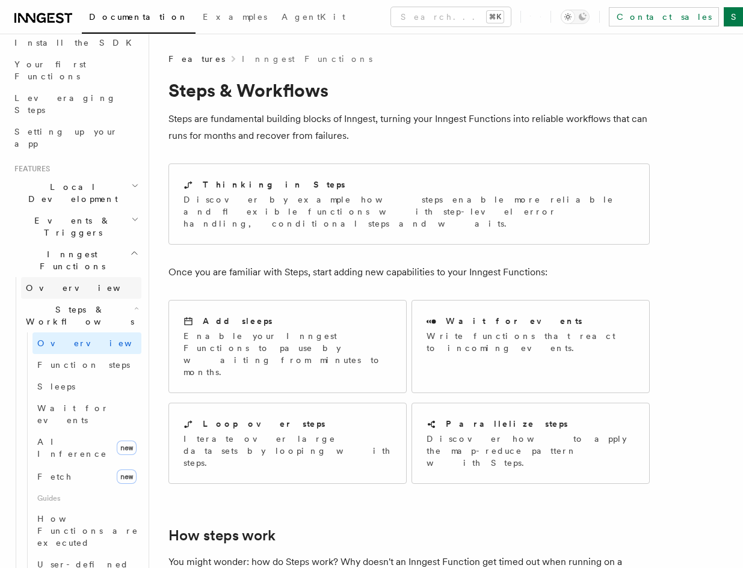
click at [77, 277] on link "Overview" at bounding box center [81, 288] width 120 height 22
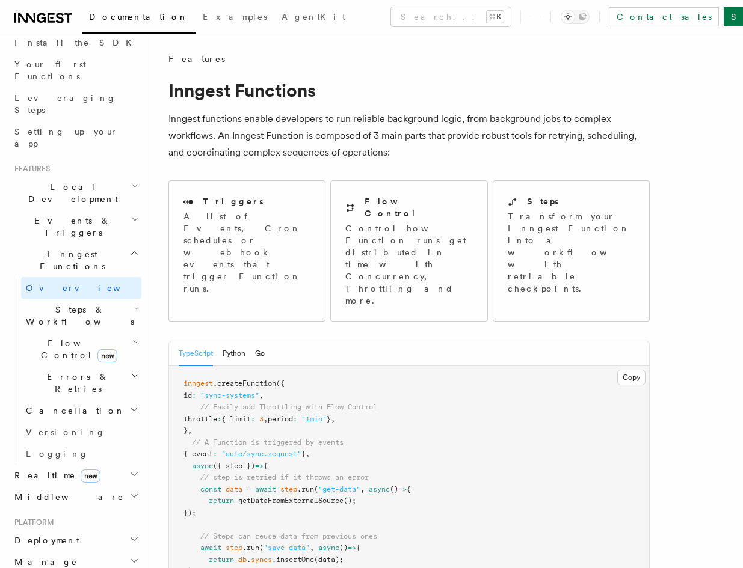
click at [84, 304] on span "Steps & Workflows" at bounding box center [77, 316] width 113 height 24
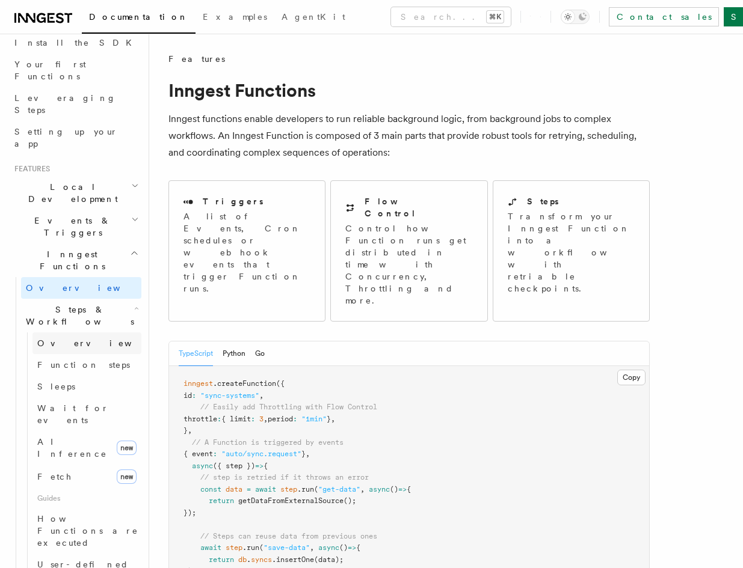
click at [72, 339] on span "Overview" at bounding box center [99, 344] width 124 height 10
